Goal: Task Accomplishment & Management: Manage account settings

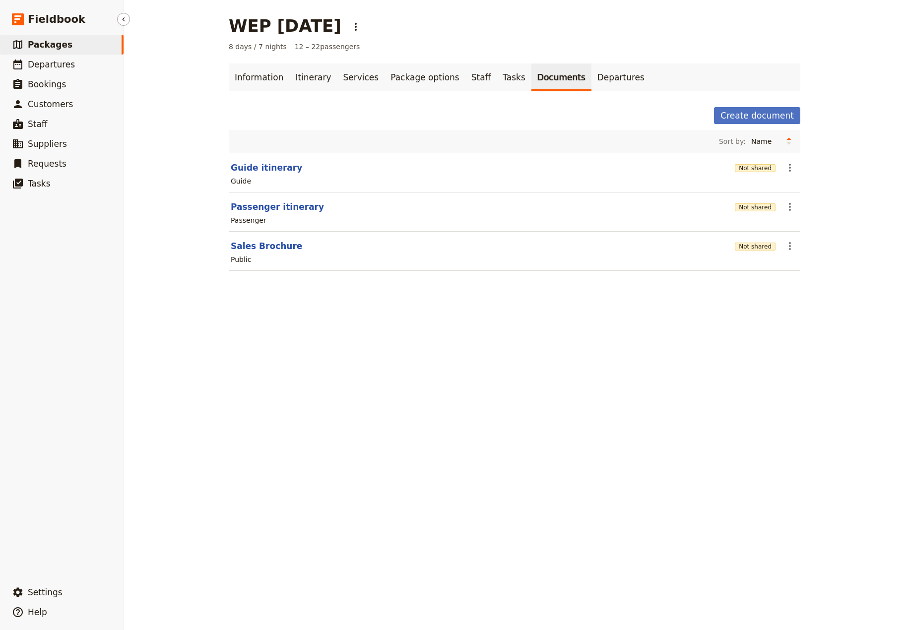
click at [39, 46] on span "Packages" at bounding box center [50, 45] width 45 height 10
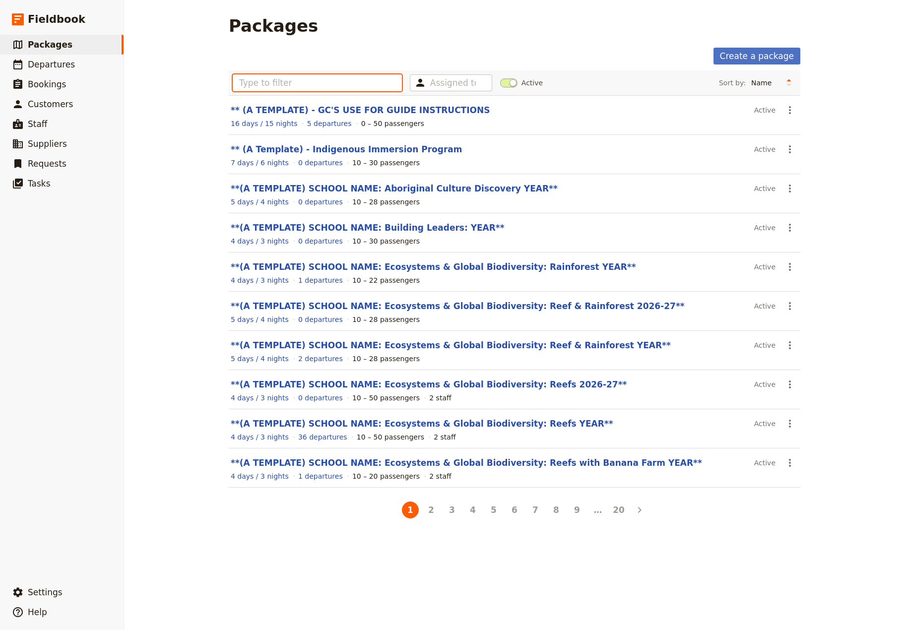
click at [252, 83] on input "text" at bounding box center [317, 82] width 169 height 17
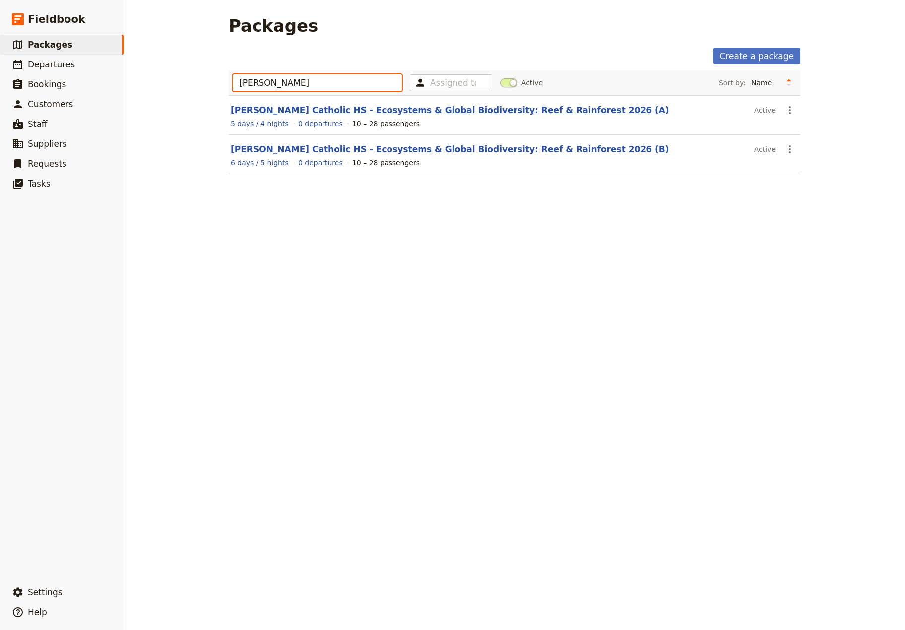
type input "[PERSON_NAME]"
click at [241, 109] on link "[PERSON_NAME] Catholic HS - Ecosystems & Global Biodiversity: Reef & Rainforest…" at bounding box center [450, 110] width 439 height 10
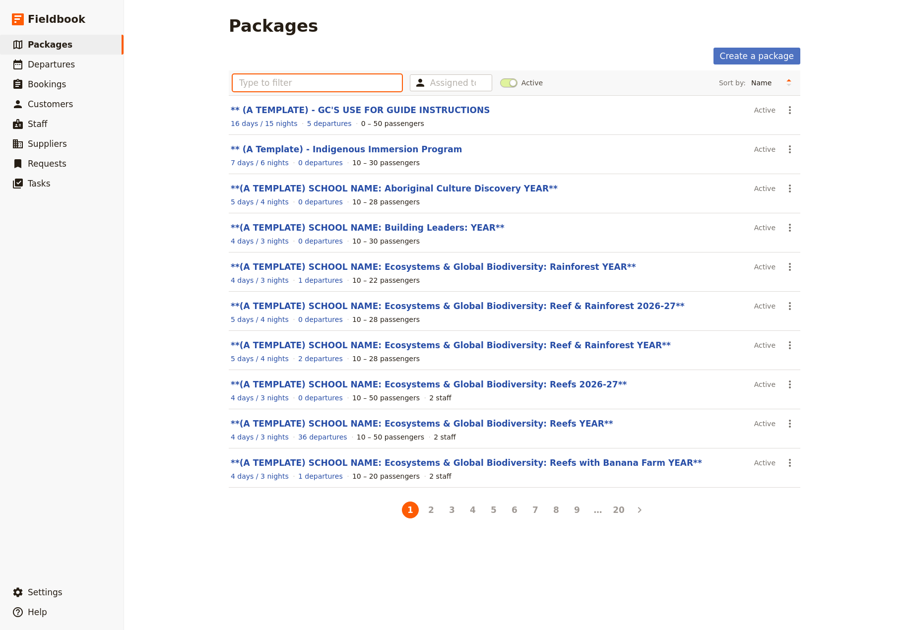
click at [327, 79] on input "text" at bounding box center [317, 82] width 169 height 17
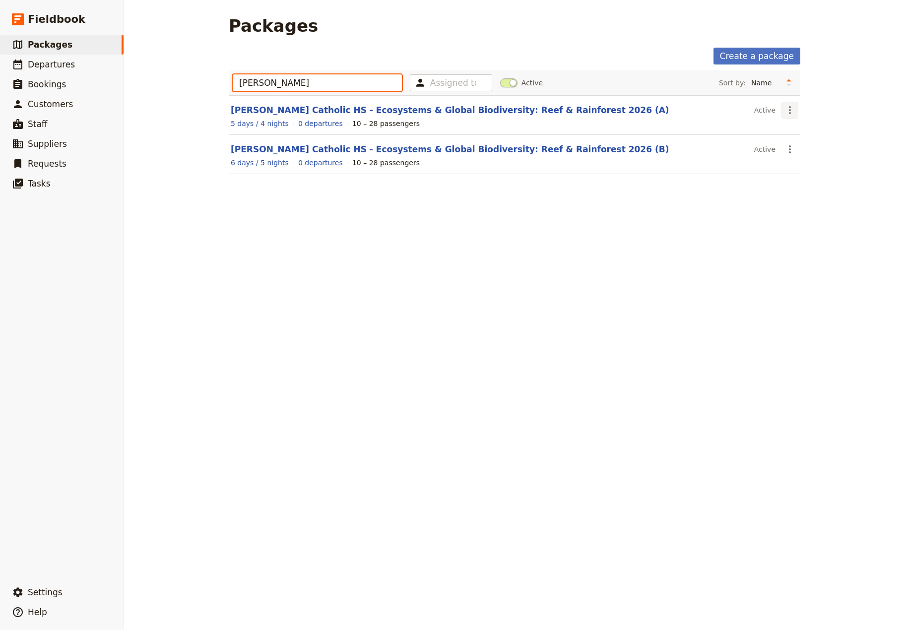
type input "[PERSON_NAME]"
click at [789, 109] on icon "Actions" at bounding box center [790, 110] width 12 height 12
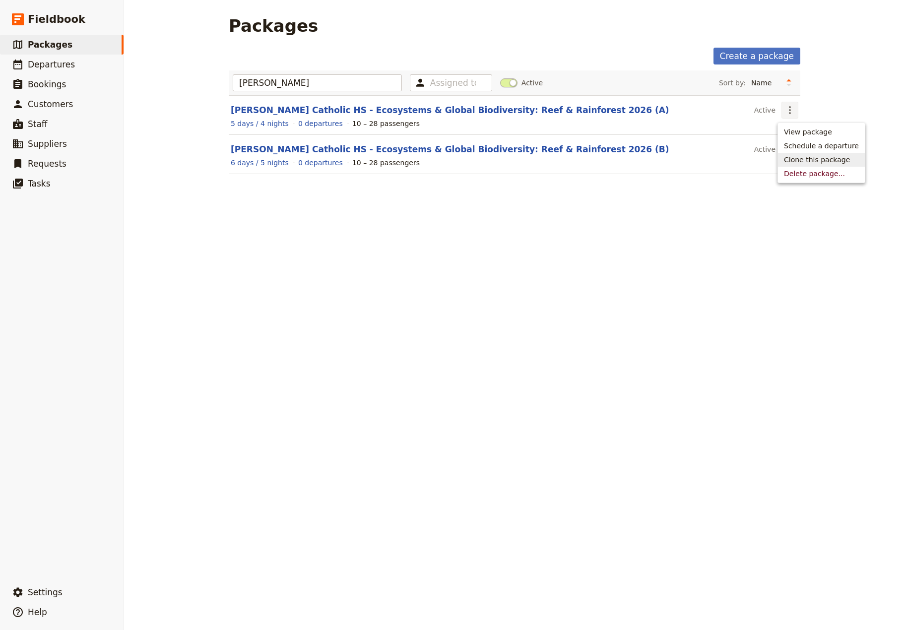
click at [819, 160] on span "Clone this package" at bounding box center [817, 160] width 66 height 10
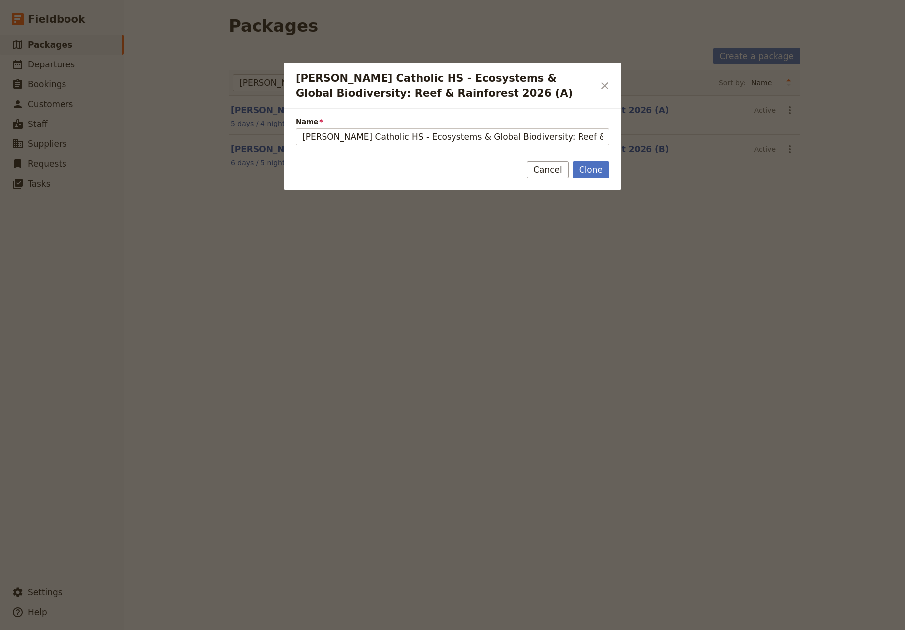
scroll to position [0, 52]
click at [577, 138] on input "[PERSON_NAME] Catholic HS - Ecosystems & Global Biodiversity: Reef & Rainforest…" at bounding box center [453, 136] width 314 height 17
drag, startPoint x: 589, startPoint y: 141, endPoint x: 640, endPoint y: 150, distance: 52.0
click at [609, 145] on input "[PERSON_NAME] Catholic HS - Ecosystems & Global Biodiversity: Reef & Rainforest…" at bounding box center [453, 136] width 314 height 17
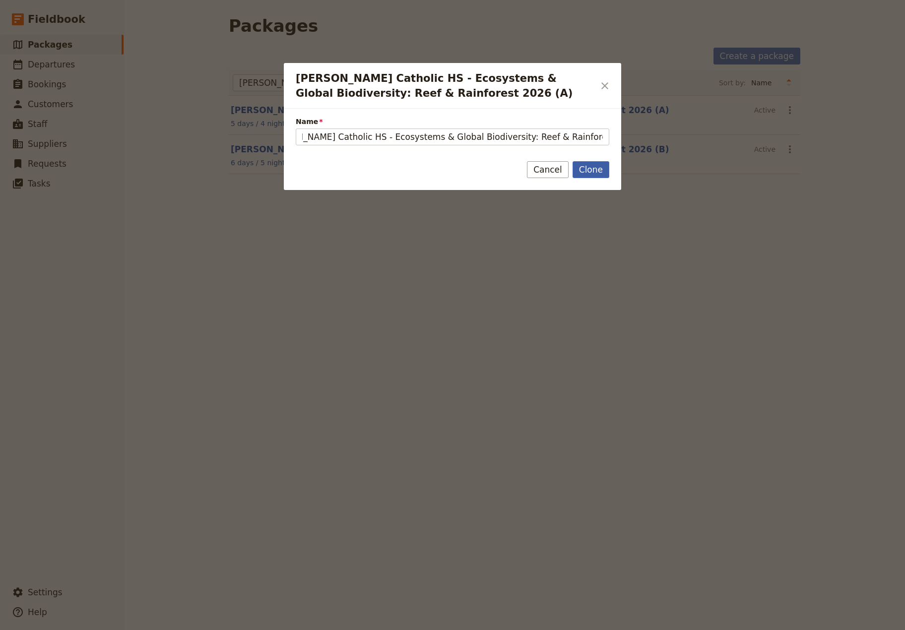
type input "[PERSON_NAME] Catholic HS - Ecosystems & Global Biodiversity: Reef & Rainforest…"
click at [589, 172] on button "Clone" at bounding box center [590, 169] width 37 height 17
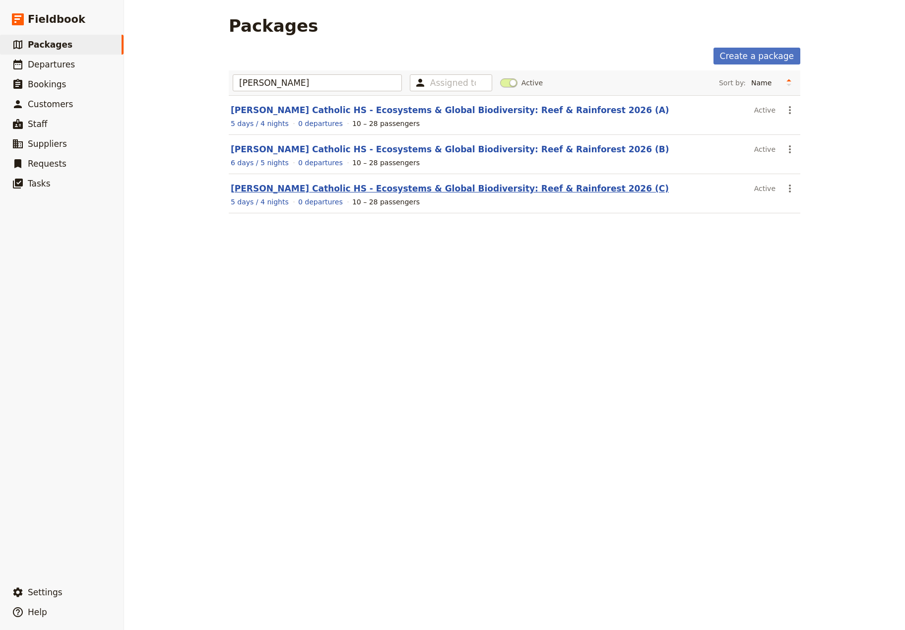
click at [445, 189] on link "[PERSON_NAME] Catholic HS - Ecosystems & Global Biodiversity: Reef & Rainforest…" at bounding box center [450, 189] width 438 height 10
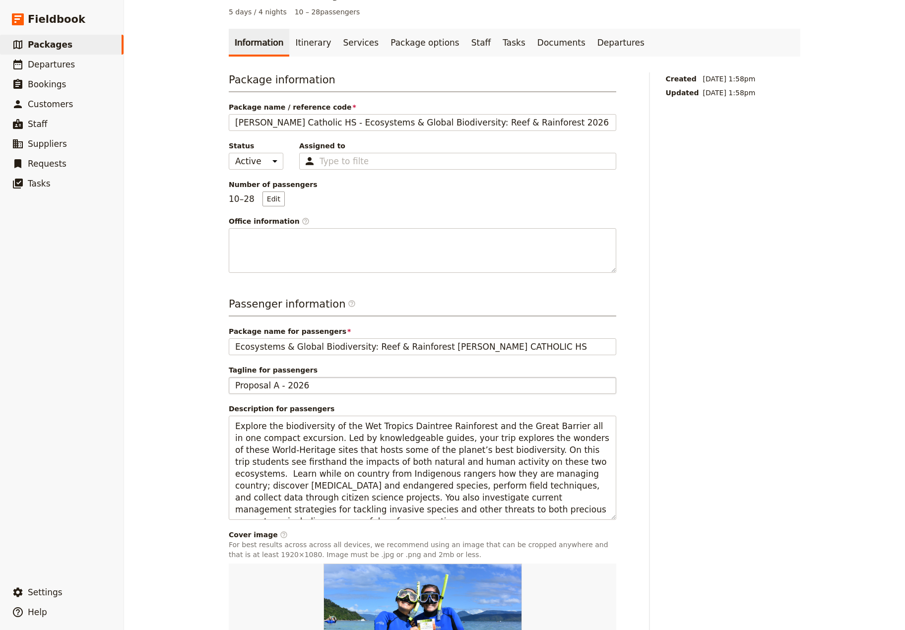
scroll to position [65, 0]
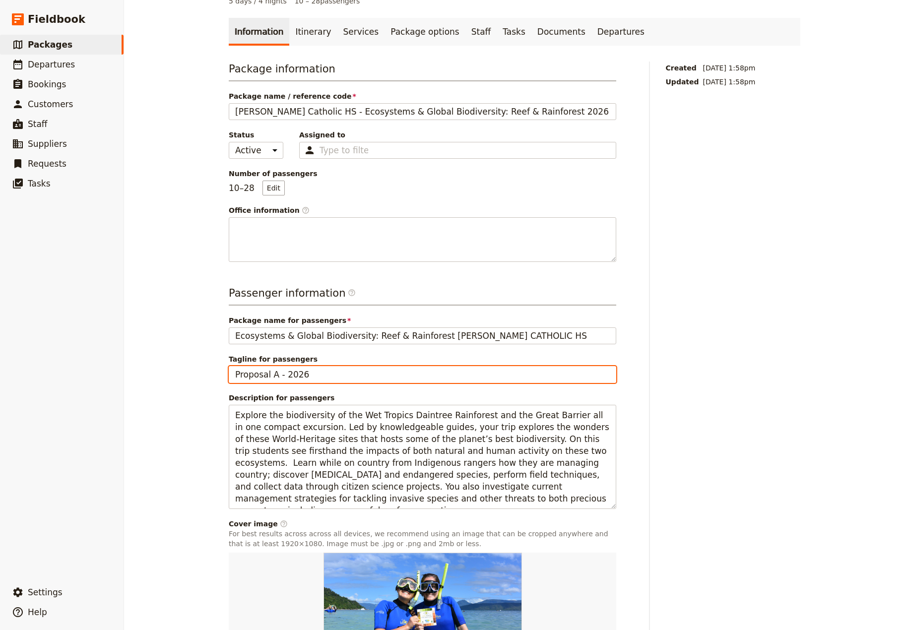
click at [266, 378] on input "Proposal A - 2026" at bounding box center [422, 374] width 387 height 17
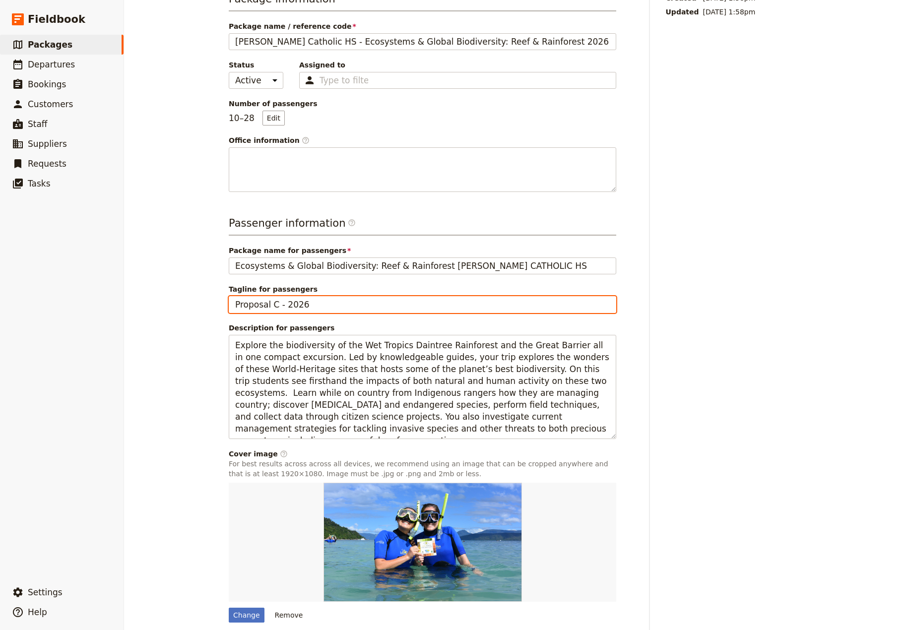
scroll to position [177, 0]
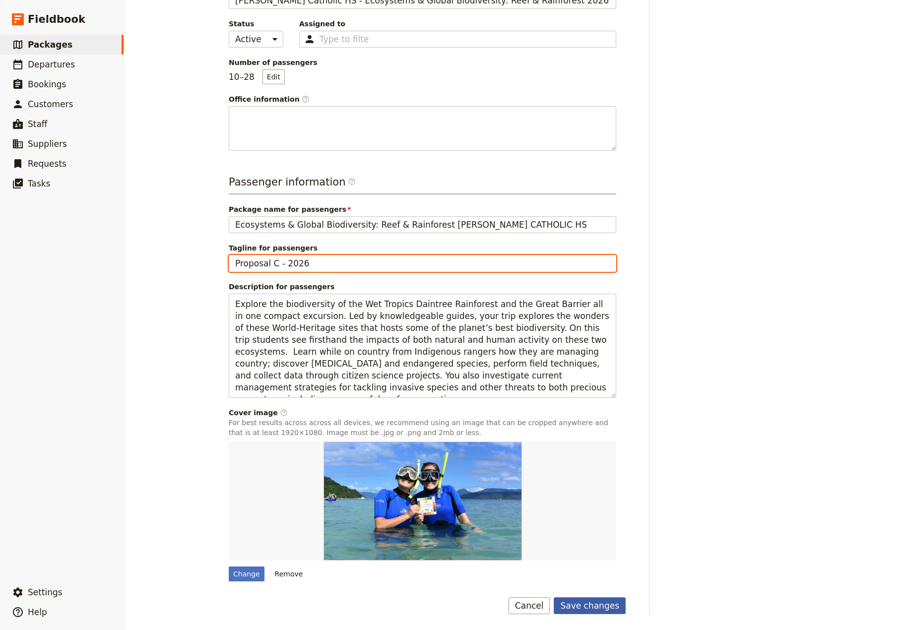
type input "Proposal C - 2026"
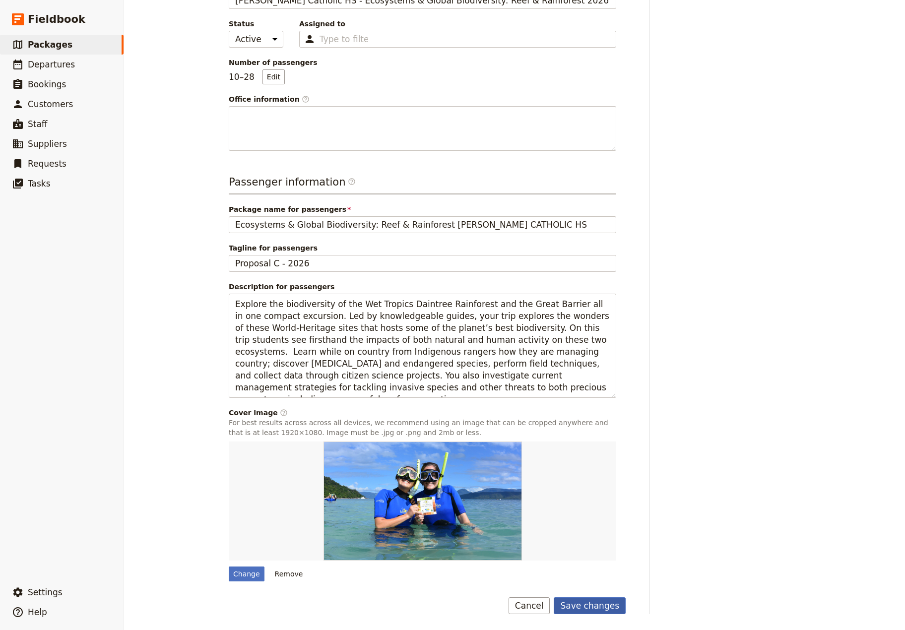
click at [594, 606] on button "Save changes" at bounding box center [590, 605] width 72 height 17
click at [242, 578] on div "Change" at bounding box center [247, 573] width 36 height 15
click at [229, 566] on input "Change" at bounding box center [228, 566] width 0 height 0
type input "C:\fakepath\Great Barrier Reef.jpg"
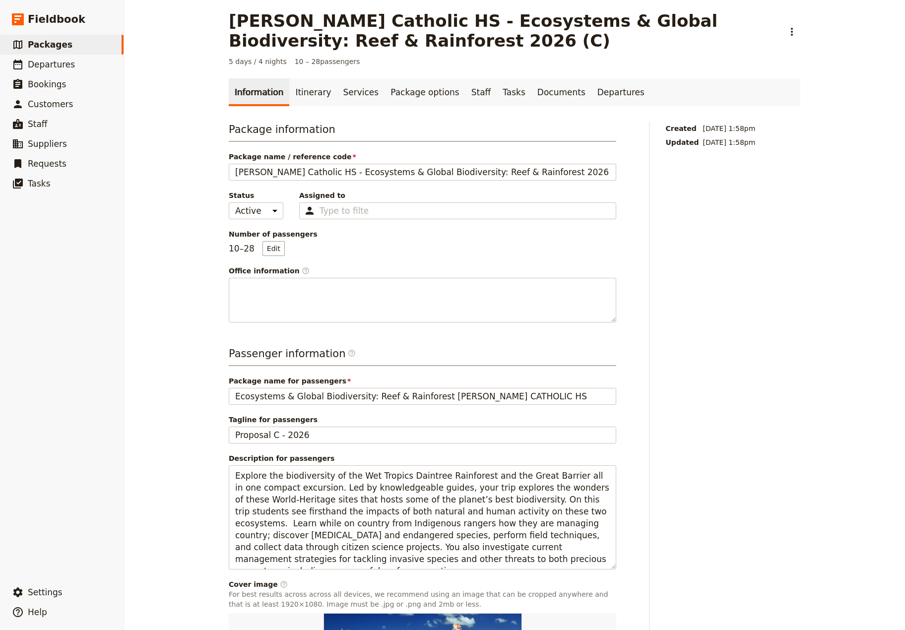
scroll to position [0, 0]
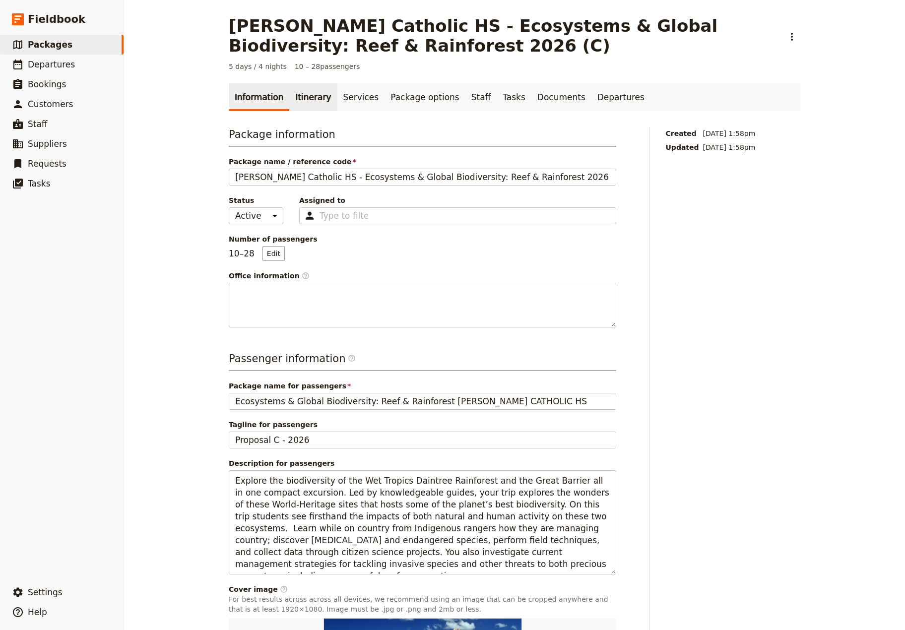
click at [299, 98] on link "Itinerary" at bounding box center [313, 97] width 48 height 28
